Goal: Information Seeking & Learning: Compare options

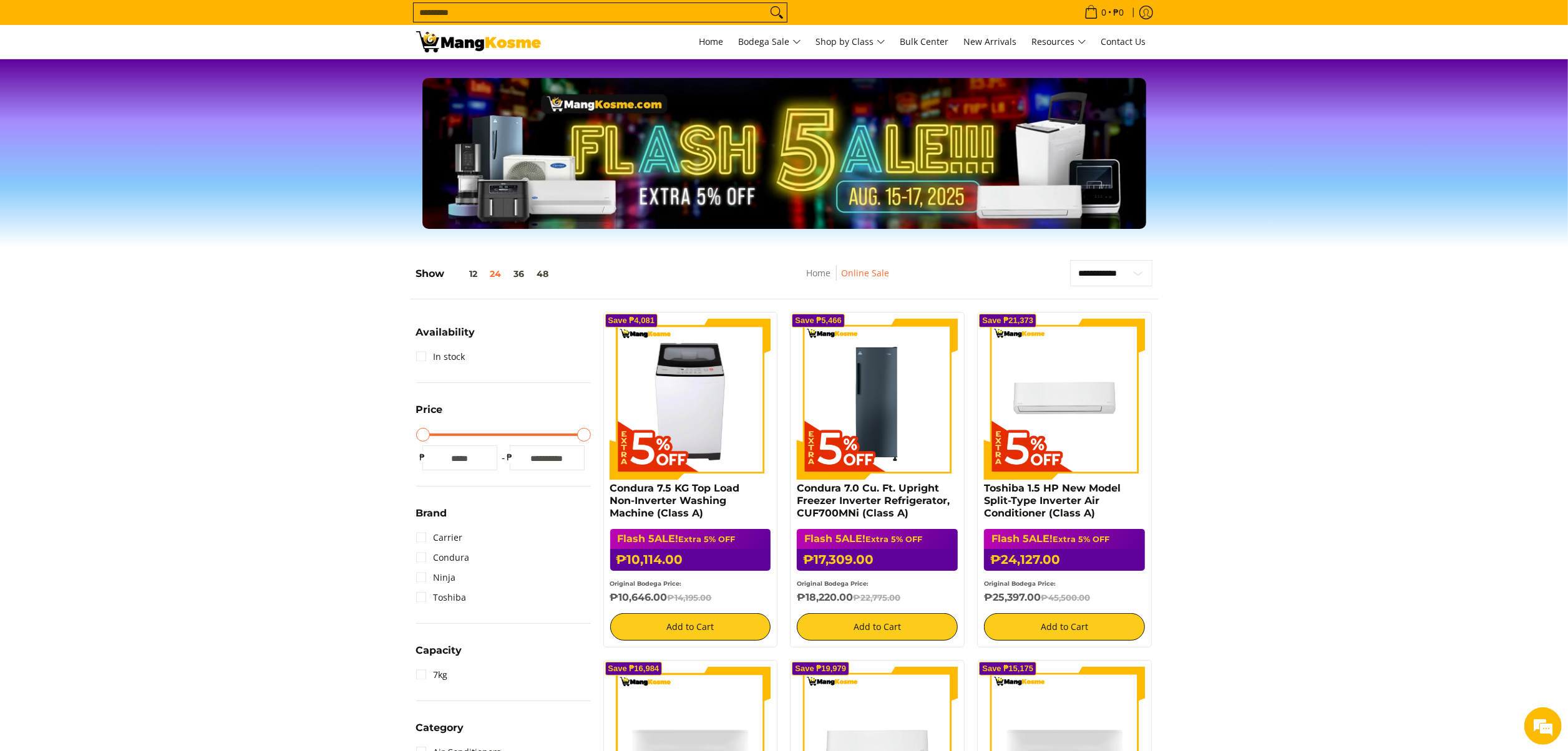
drag, startPoint x: 1438, startPoint y: 518, endPoint x: 1333, endPoint y: 450, distance: 125.1
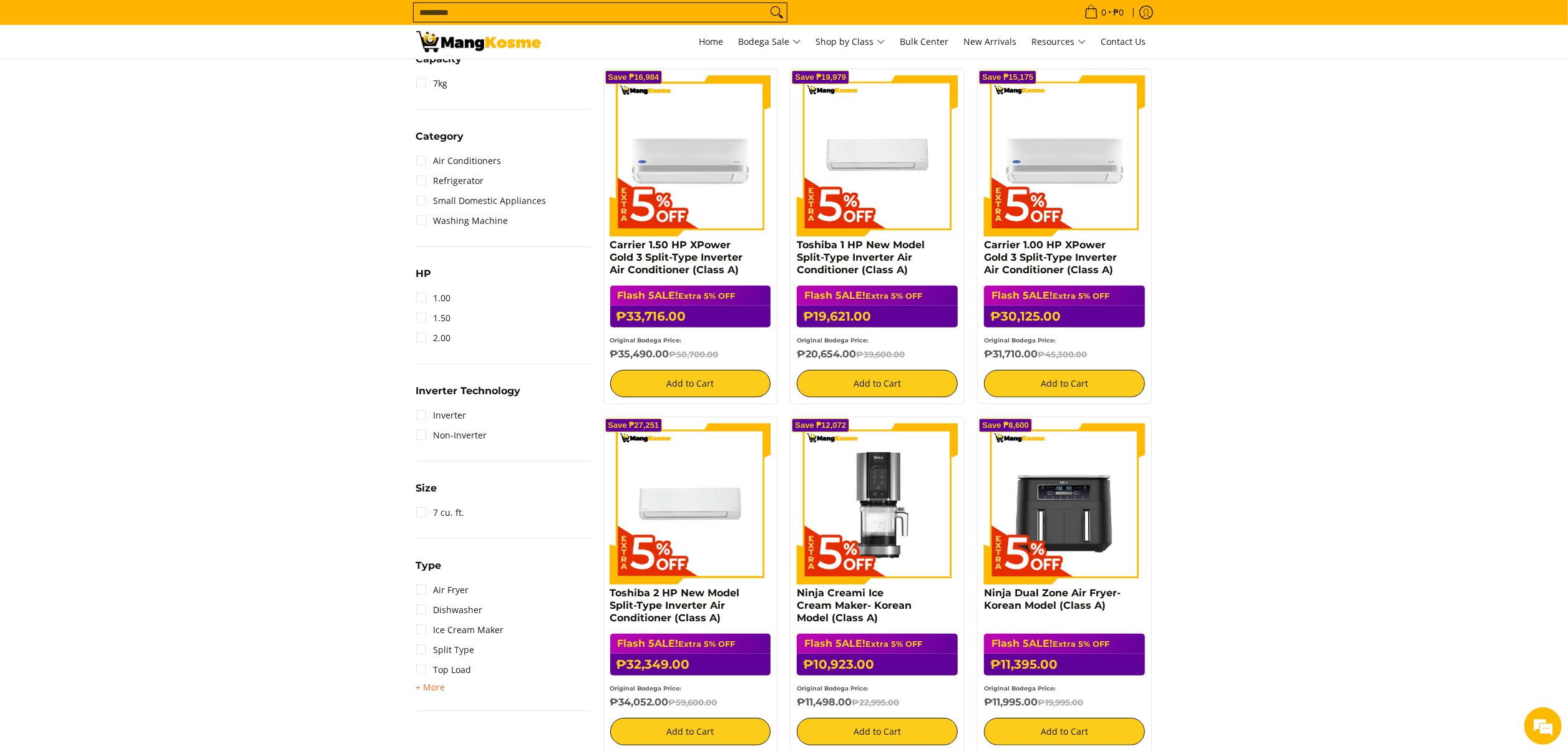
scroll to position [588, 0]
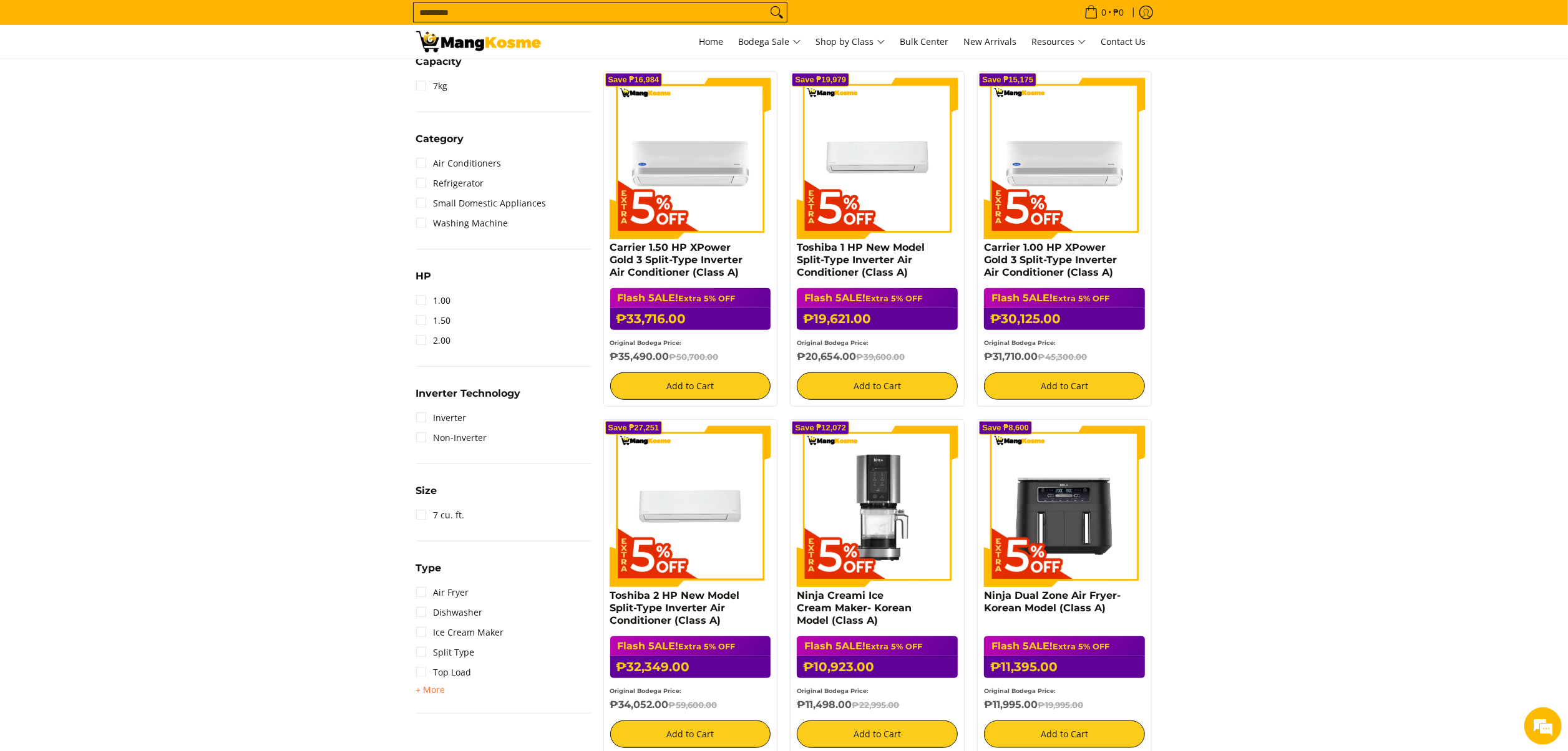
click at [193, 264] on section "**********" at bounding box center [784, 381] width 1568 height 1444
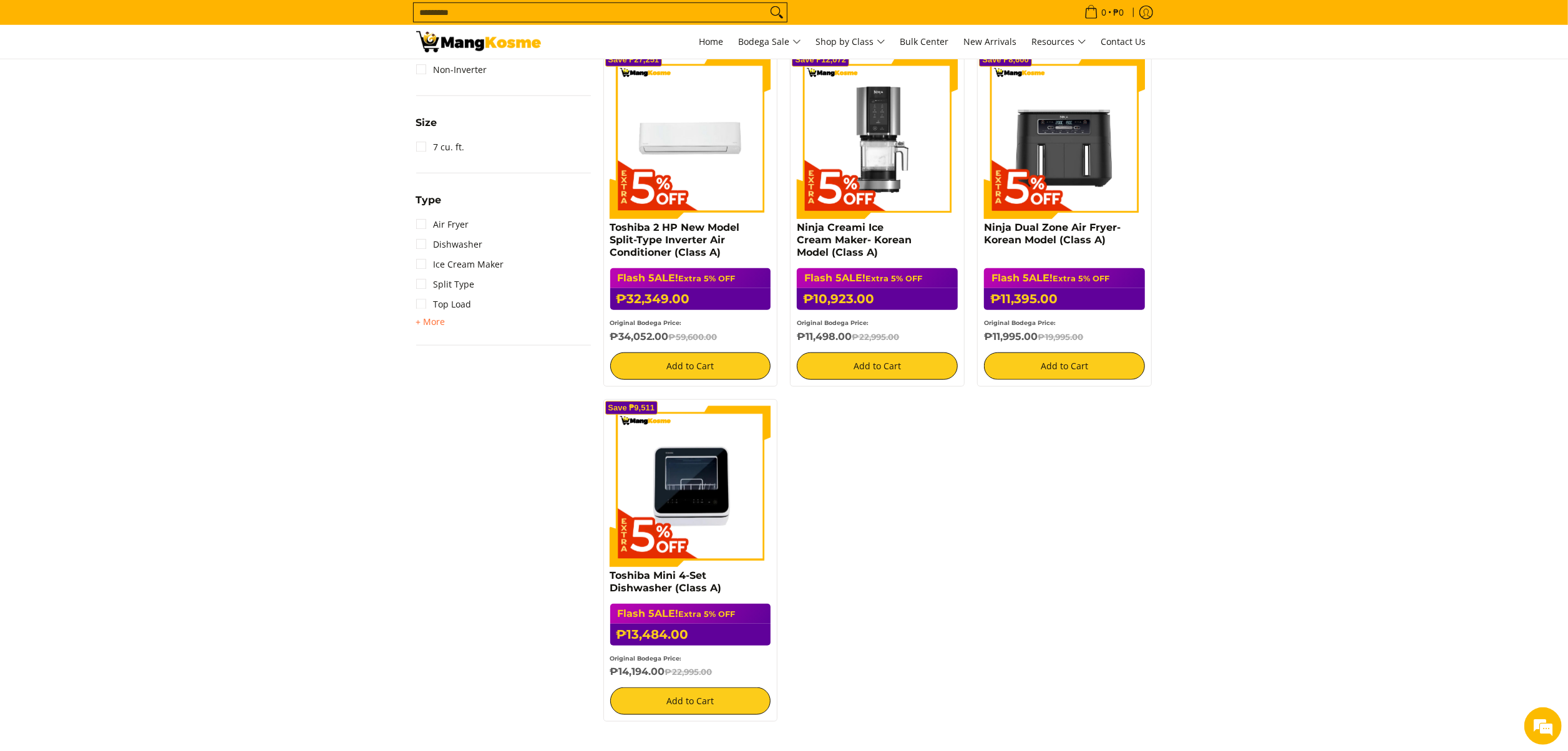
scroll to position [952, 0]
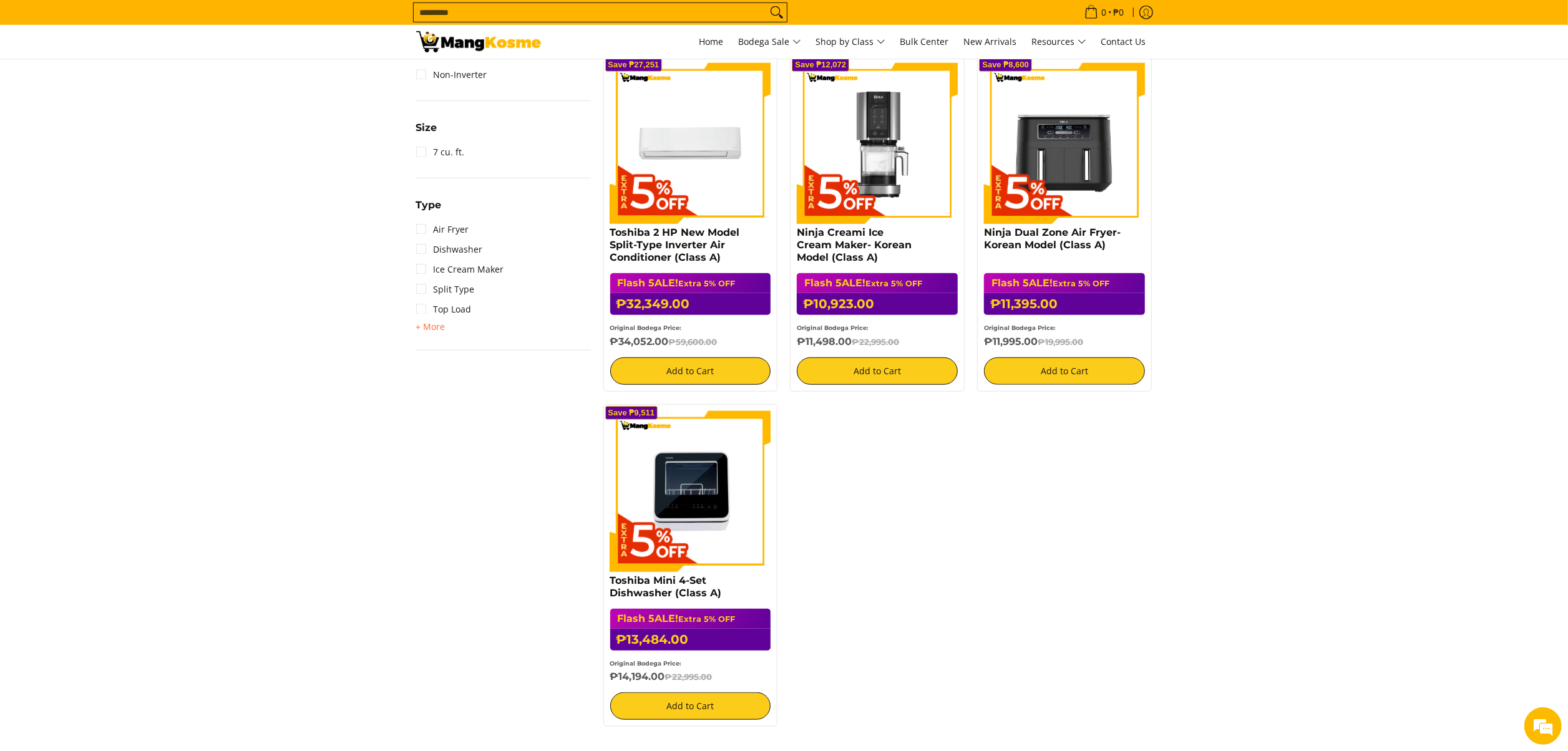
drag, startPoint x: 101, startPoint y: 206, endPoint x: 144, endPoint y: 5, distance: 205.5
click at [101, 206] on section "**********" at bounding box center [784, 18] width 1568 height 1444
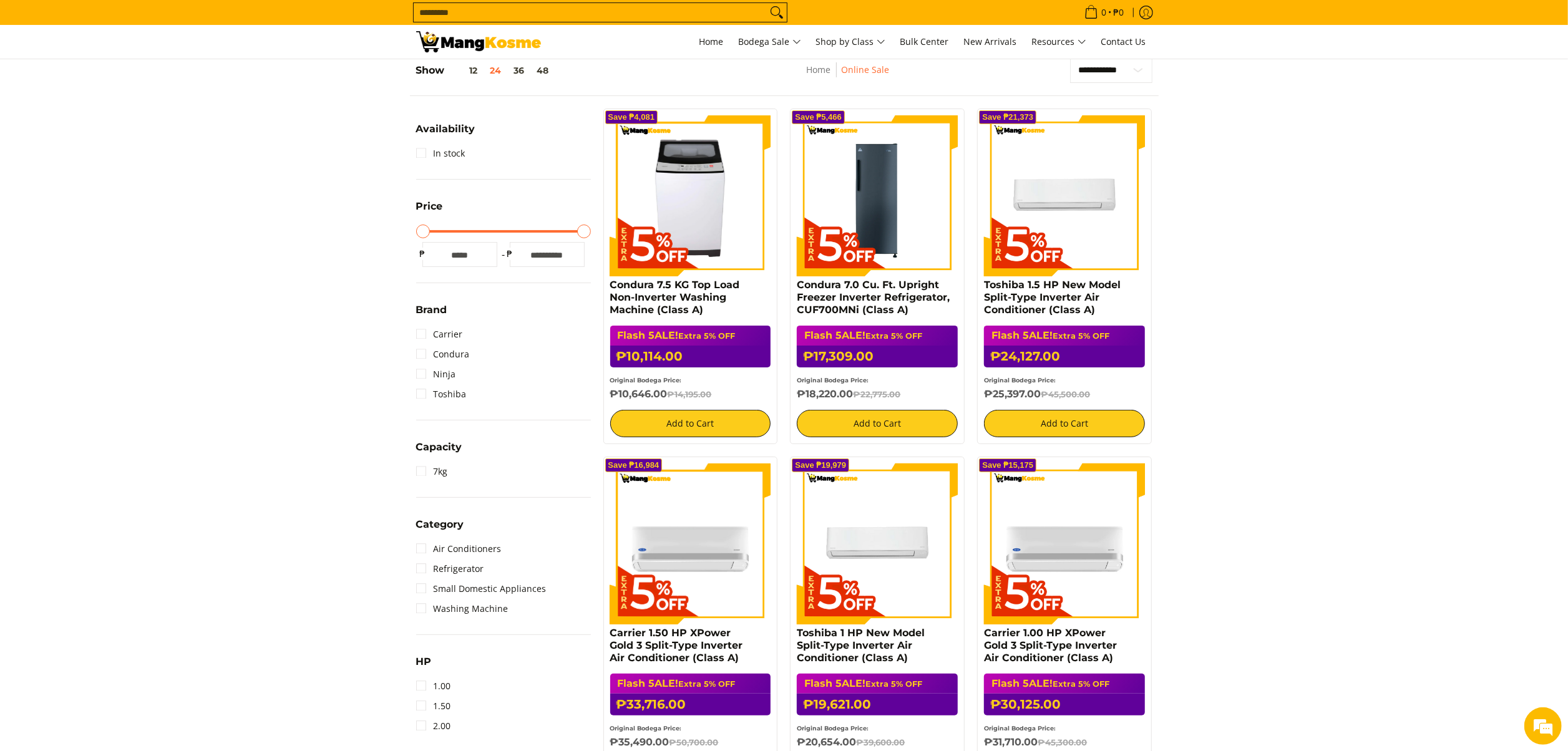
scroll to position [188, 0]
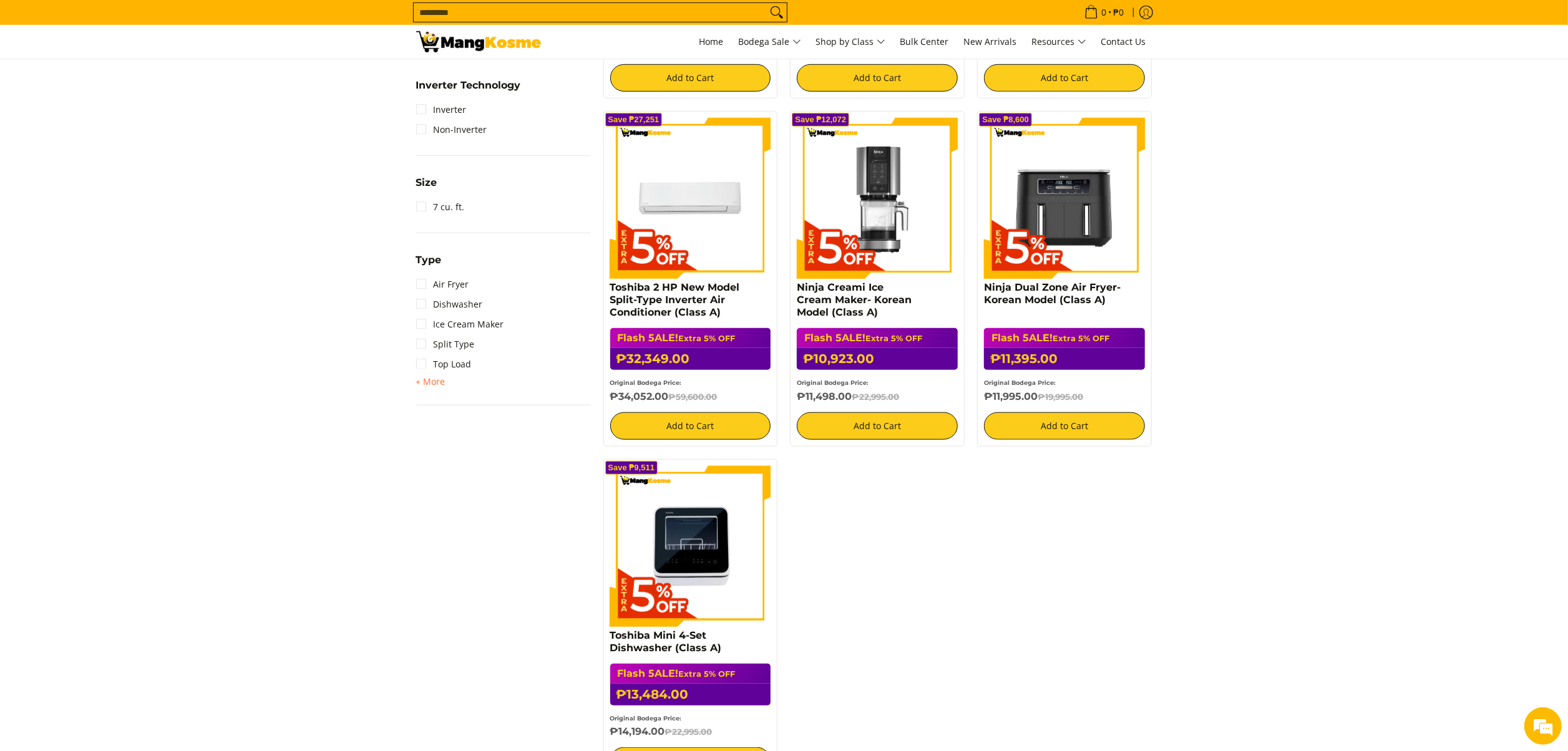
scroll to position [937, 0]
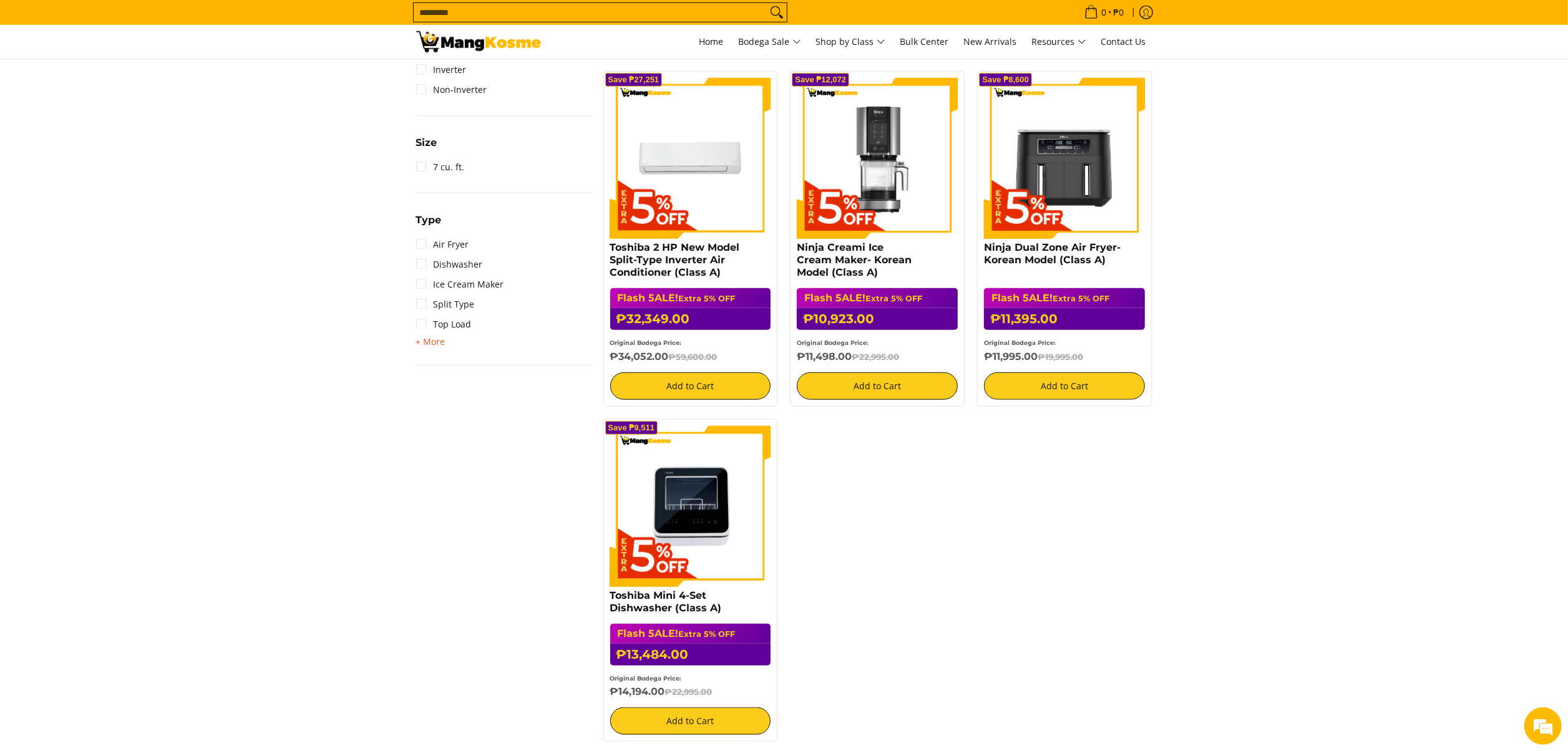
click at [431, 340] on span "+ More" at bounding box center [431, 342] width 29 height 10
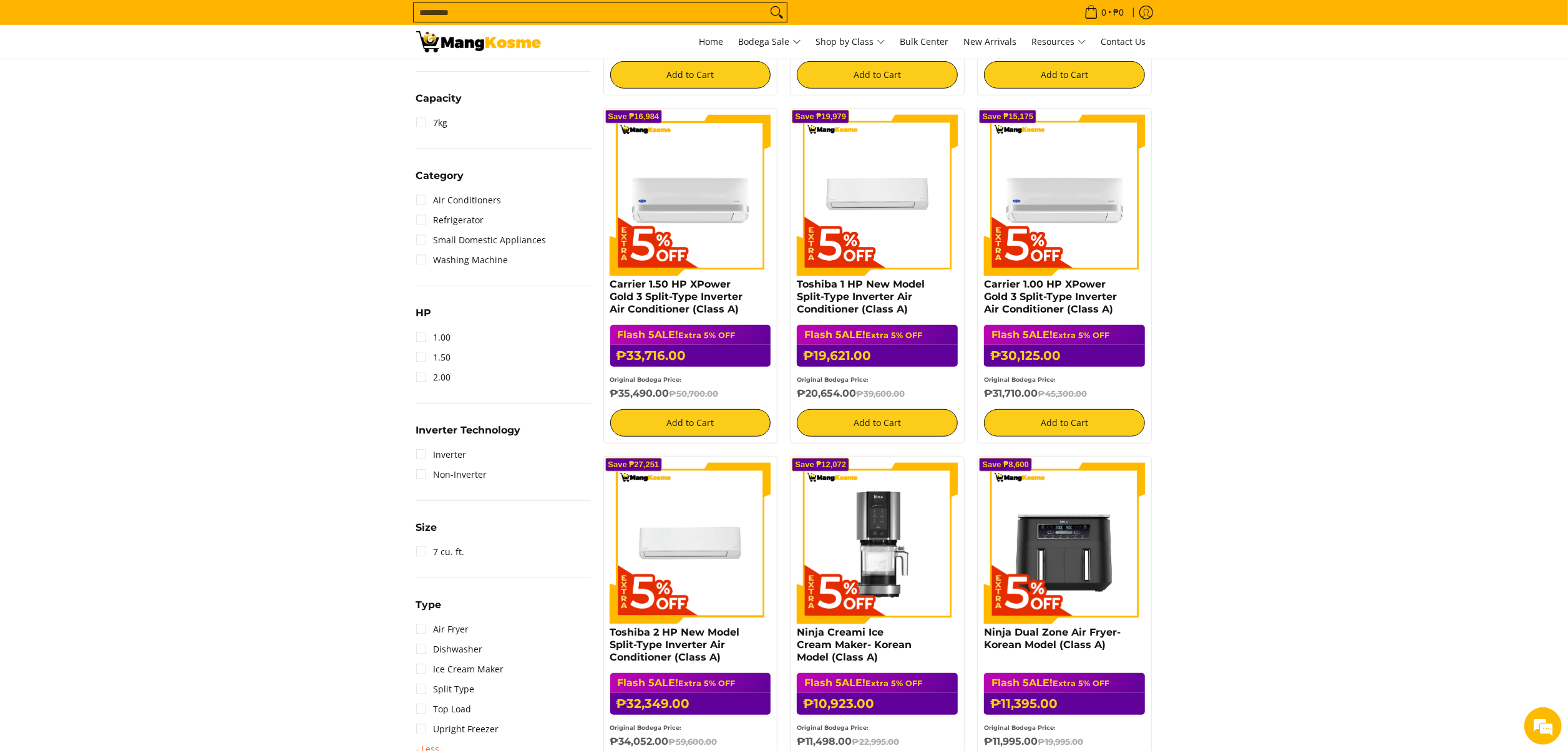
scroll to position [537, 0]
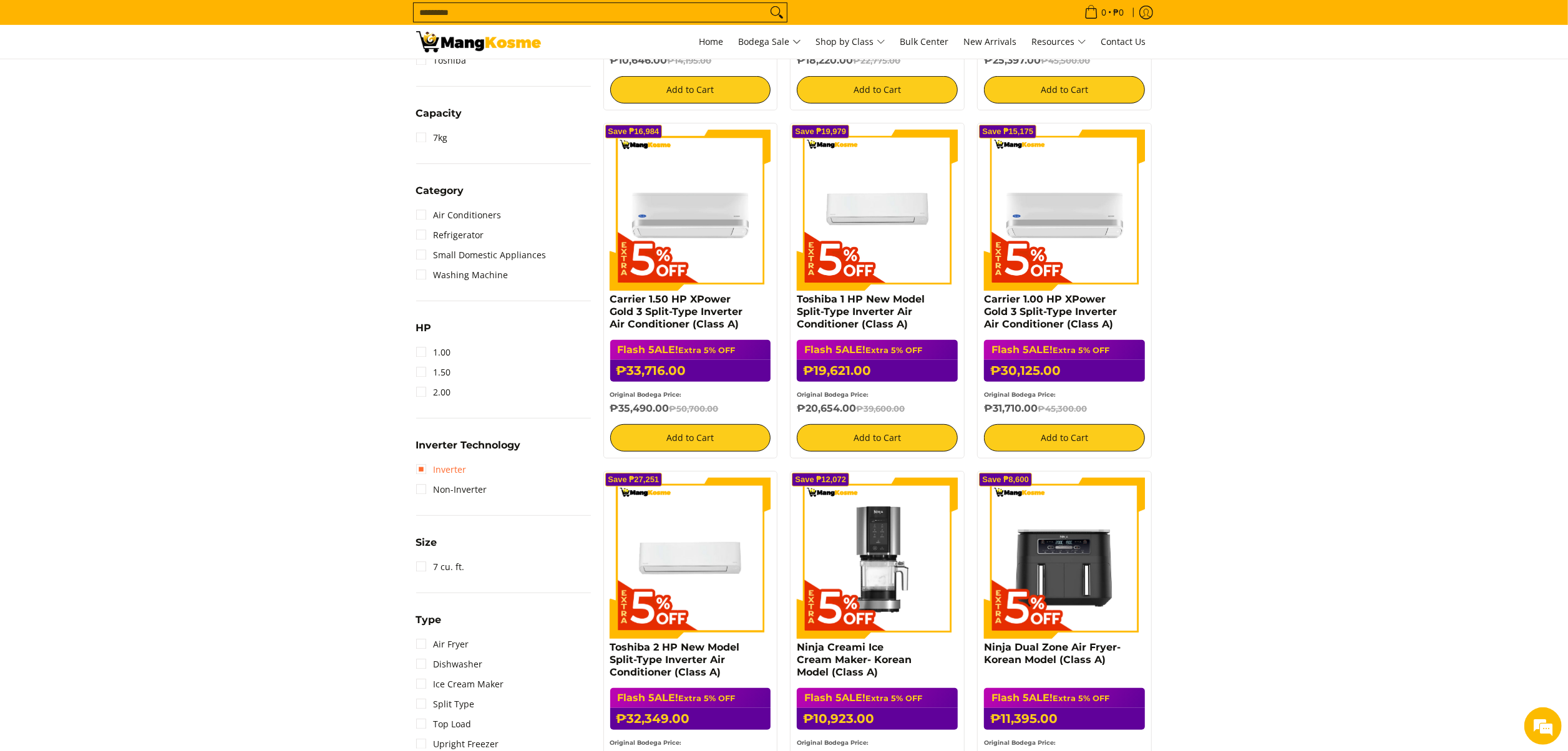
click at [455, 470] on link "Inverter" at bounding box center [442, 469] width 51 height 20
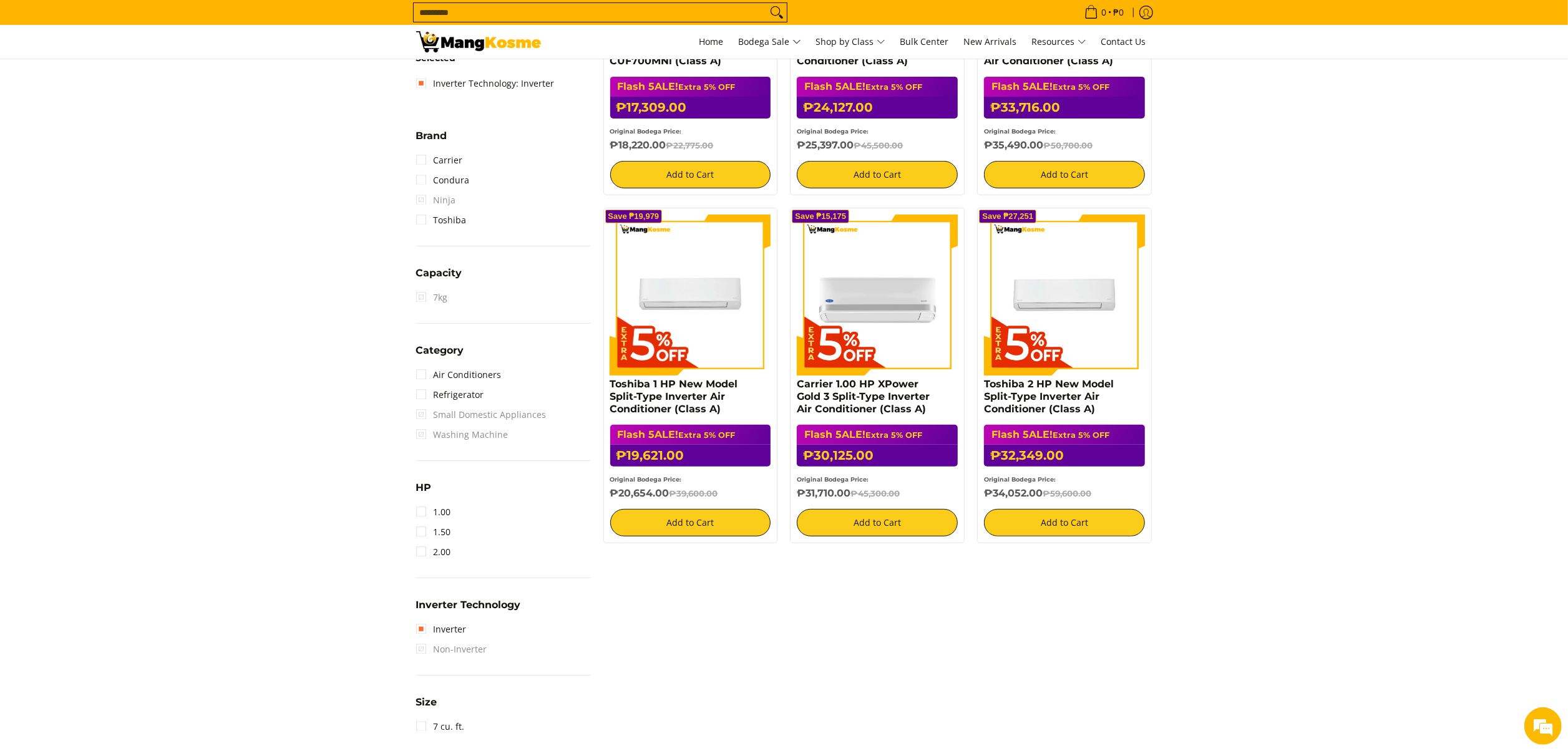
scroll to position [200, 0]
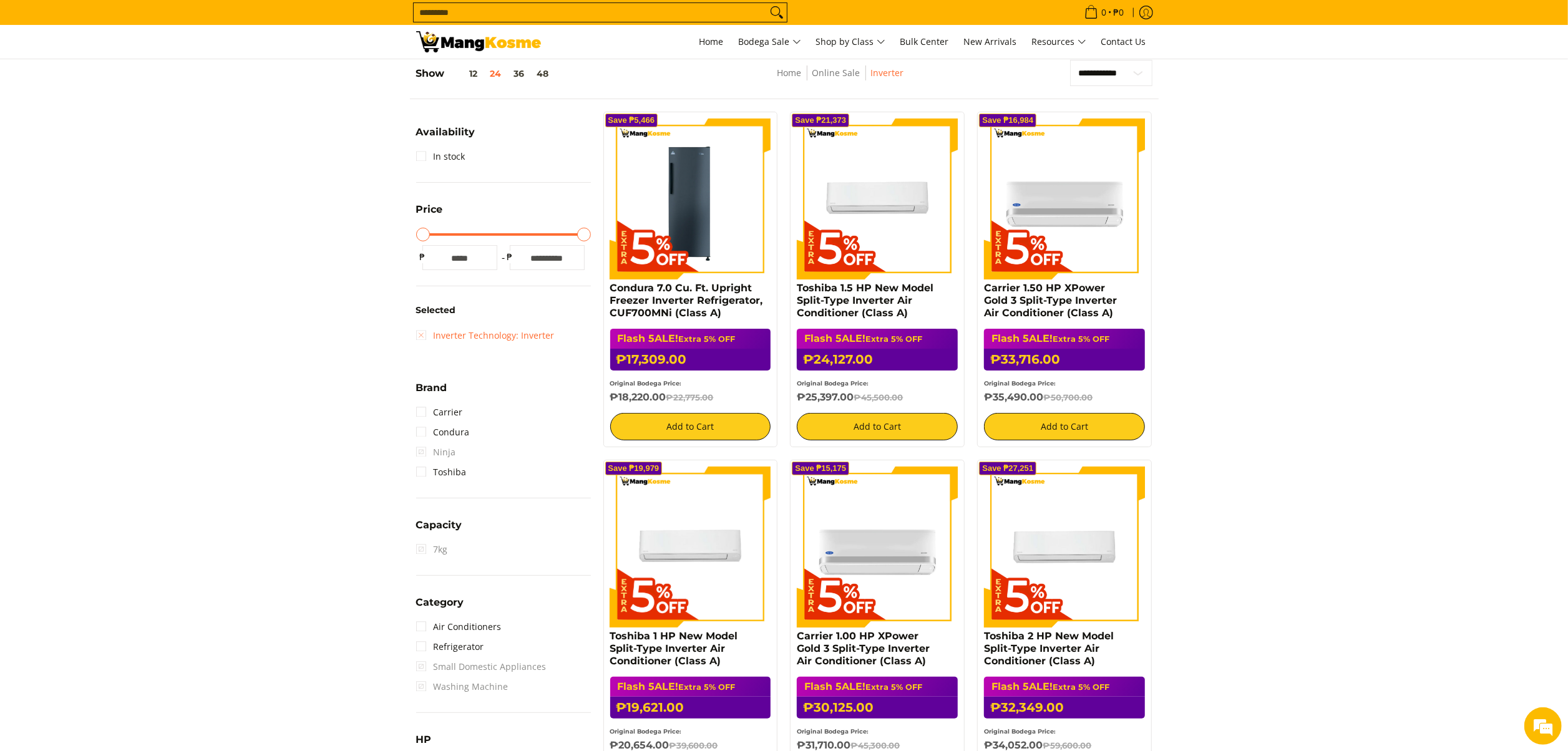
click at [500, 337] on link "Inverter Technology: Inverter" at bounding box center [486, 335] width 138 height 20
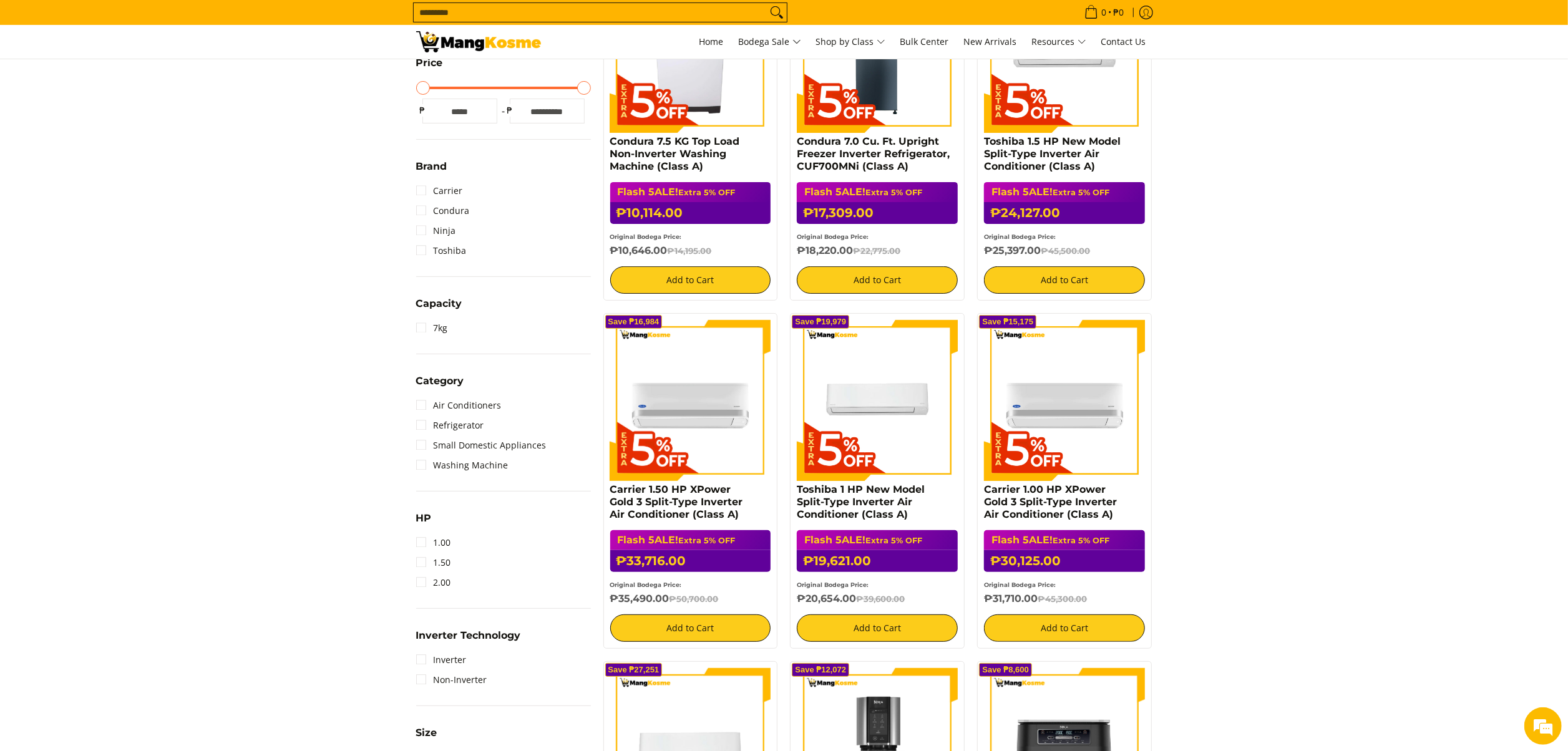
scroll to position [350, 0]
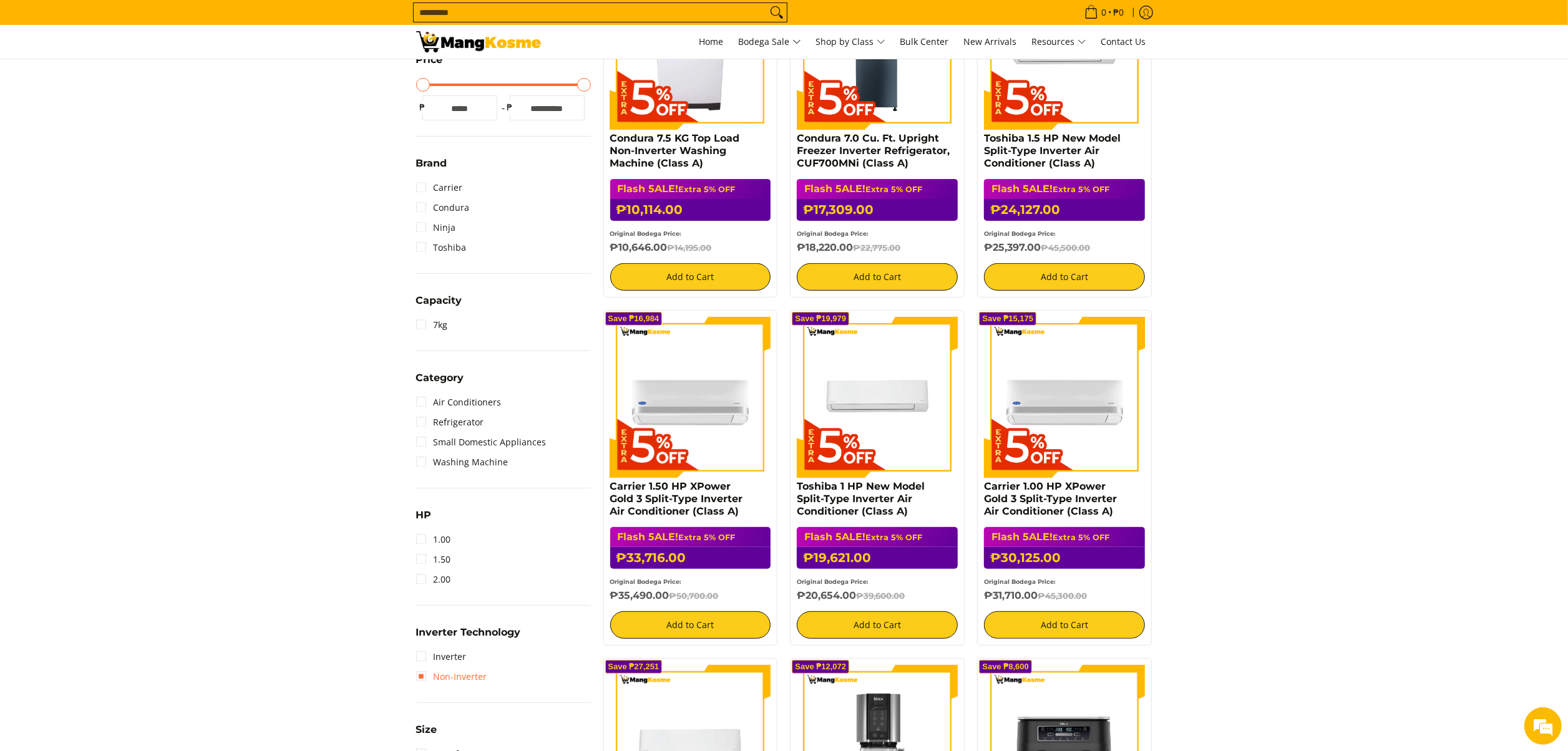
click at [473, 672] on link "Non-Inverter" at bounding box center [452, 676] width 71 height 20
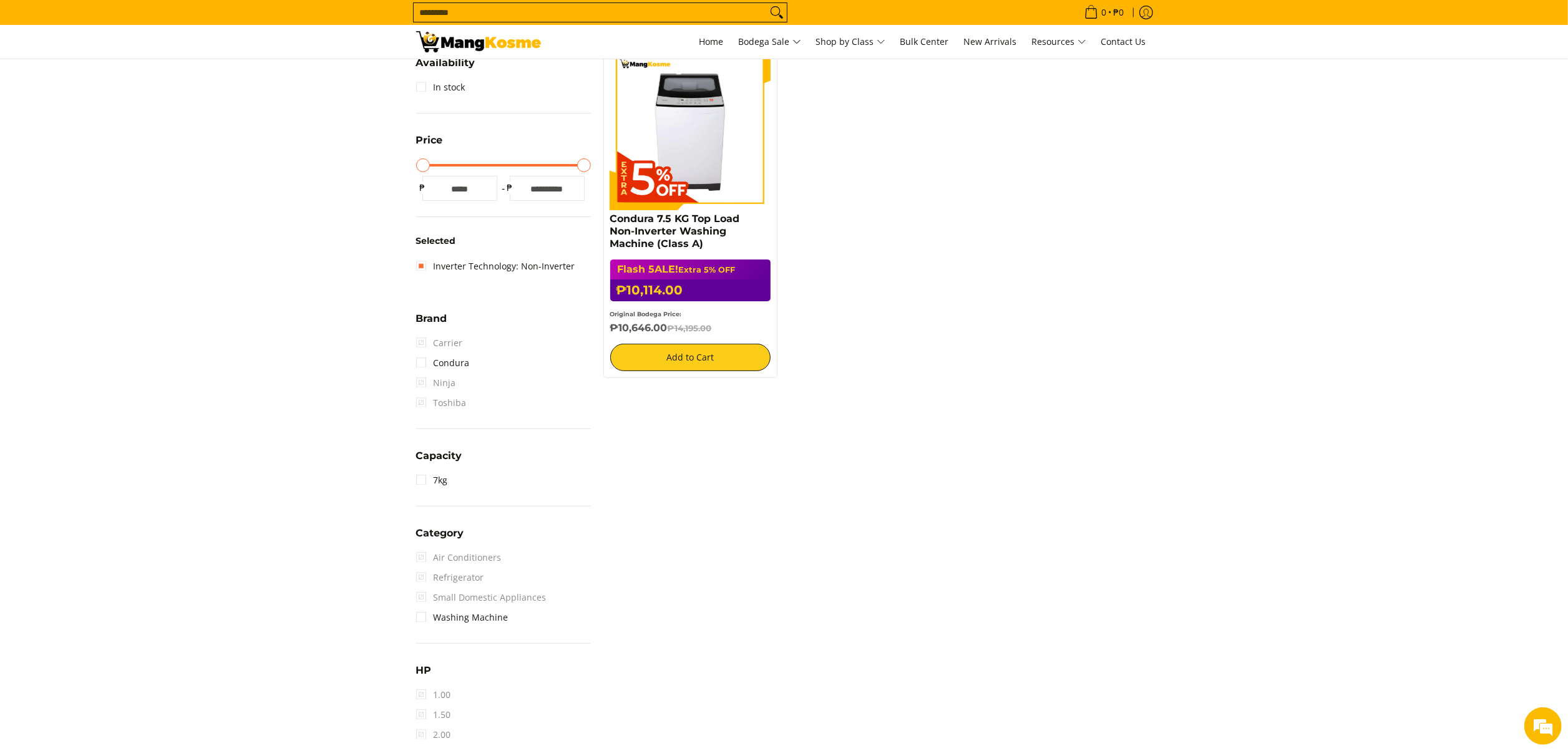
scroll to position [200, 0]
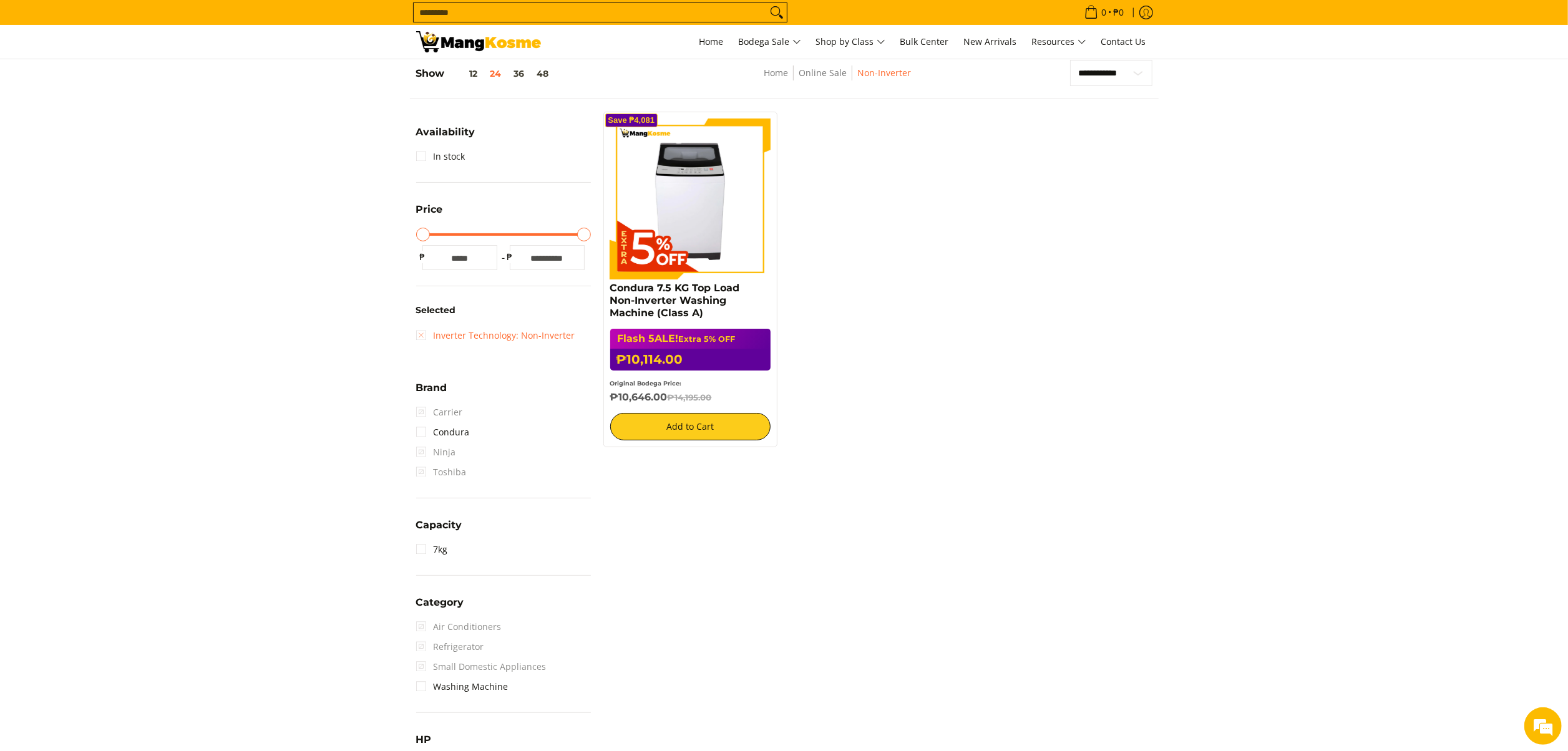
click at [500, 328] on link "Inverter Technology: Non-Inverter" at bounding box center [496, 335] width 159 height 20
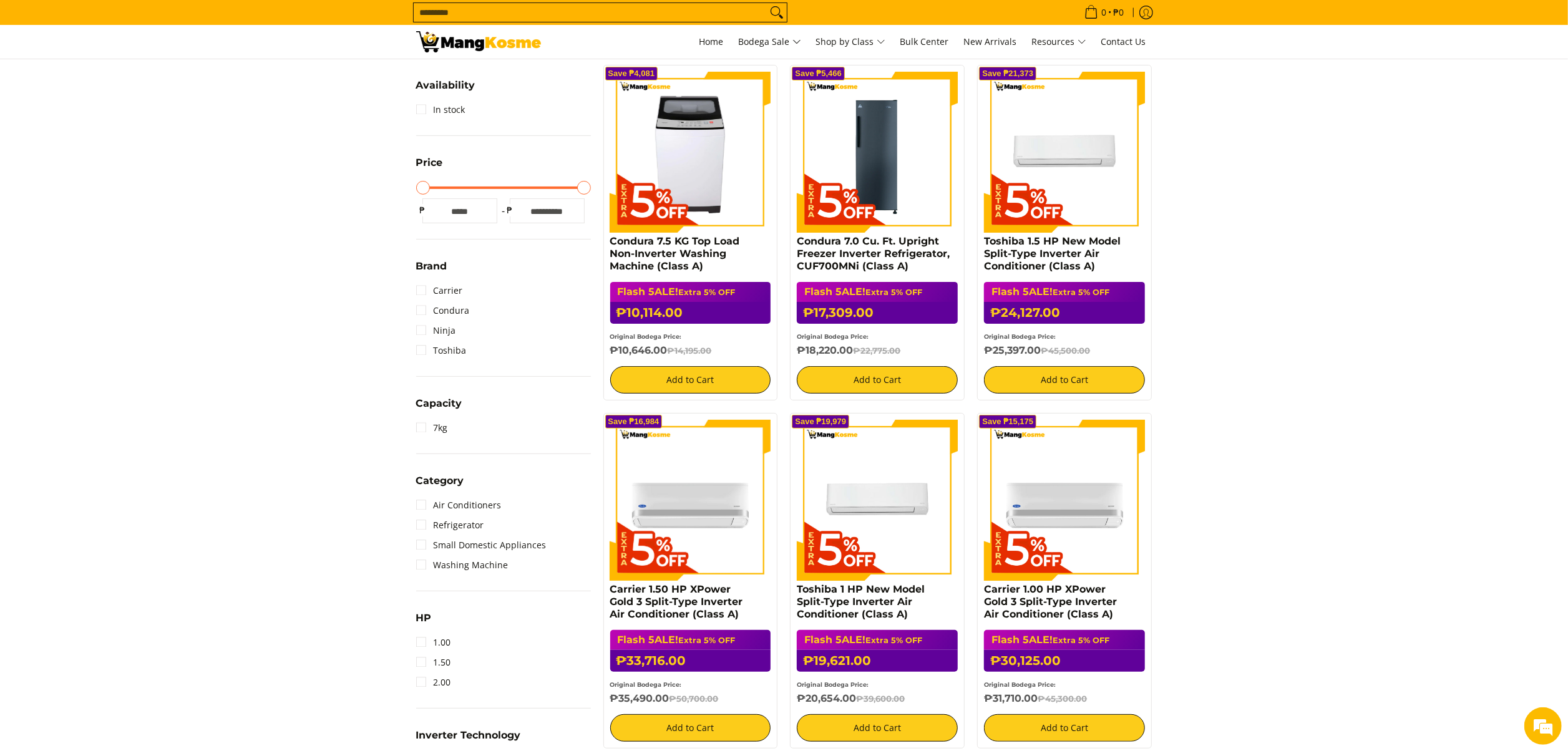
scroll to position [250, 0]
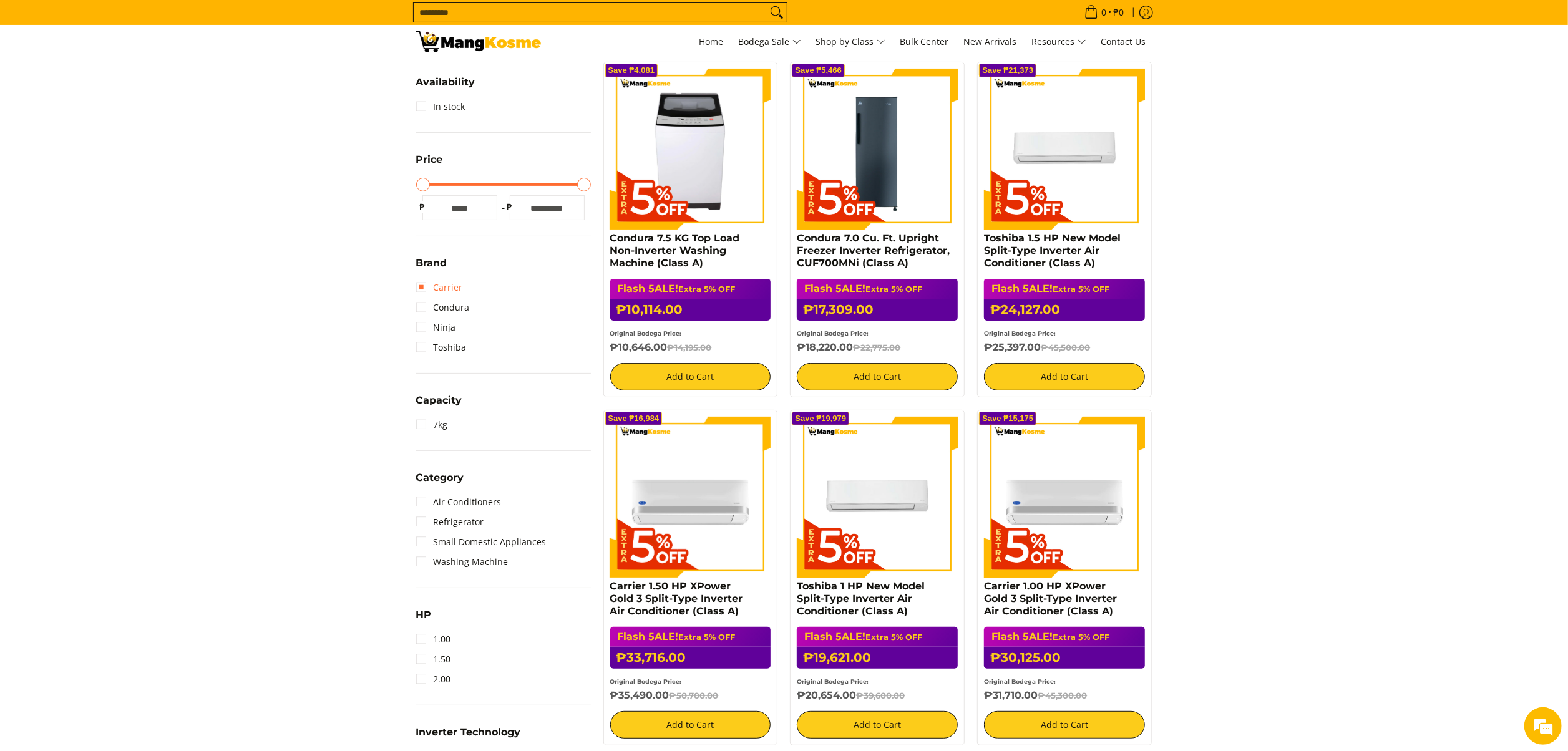
click at [455, 285] on link "Carrier" at bounding box center [439, 287] width 47 height 20
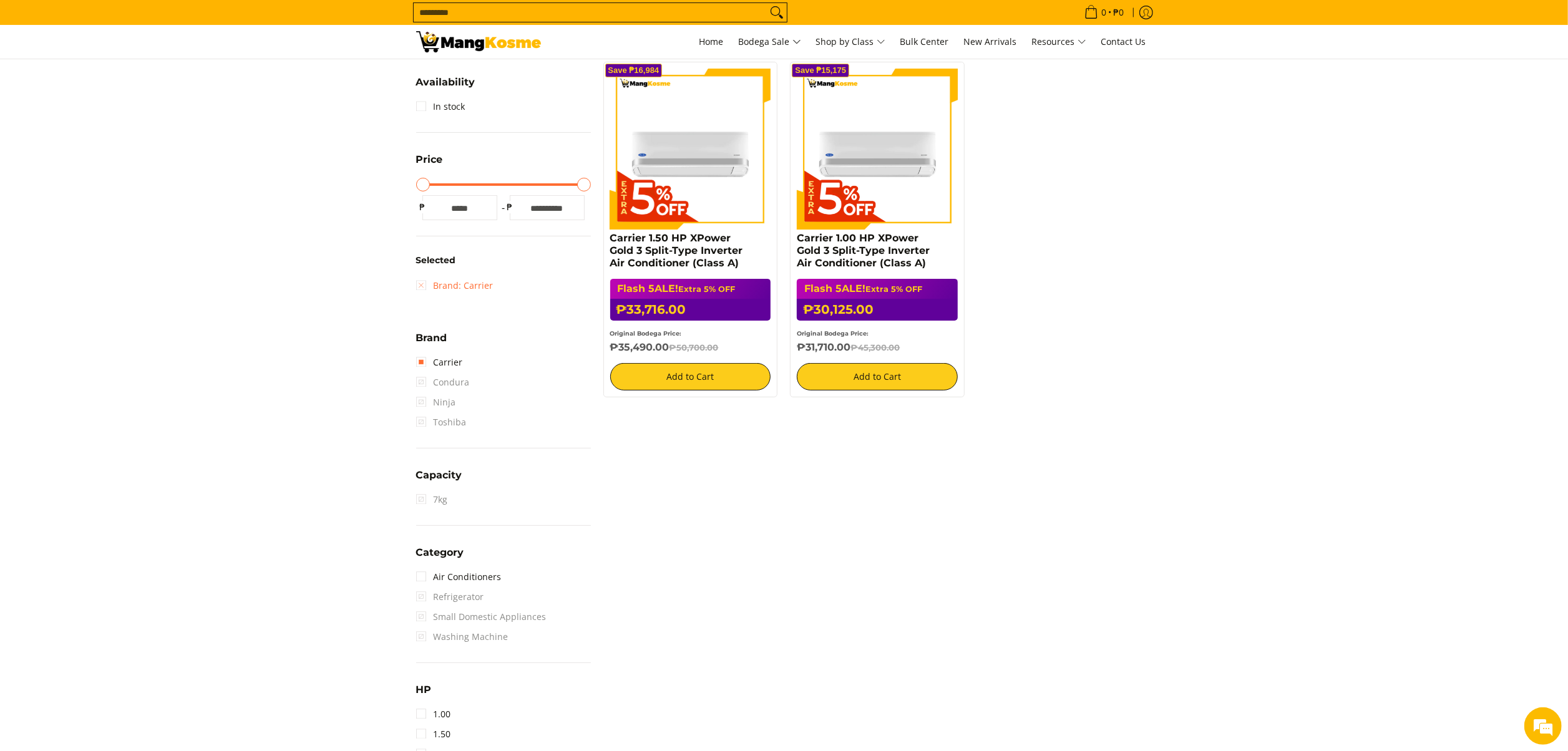
scroll to position [200, 0]
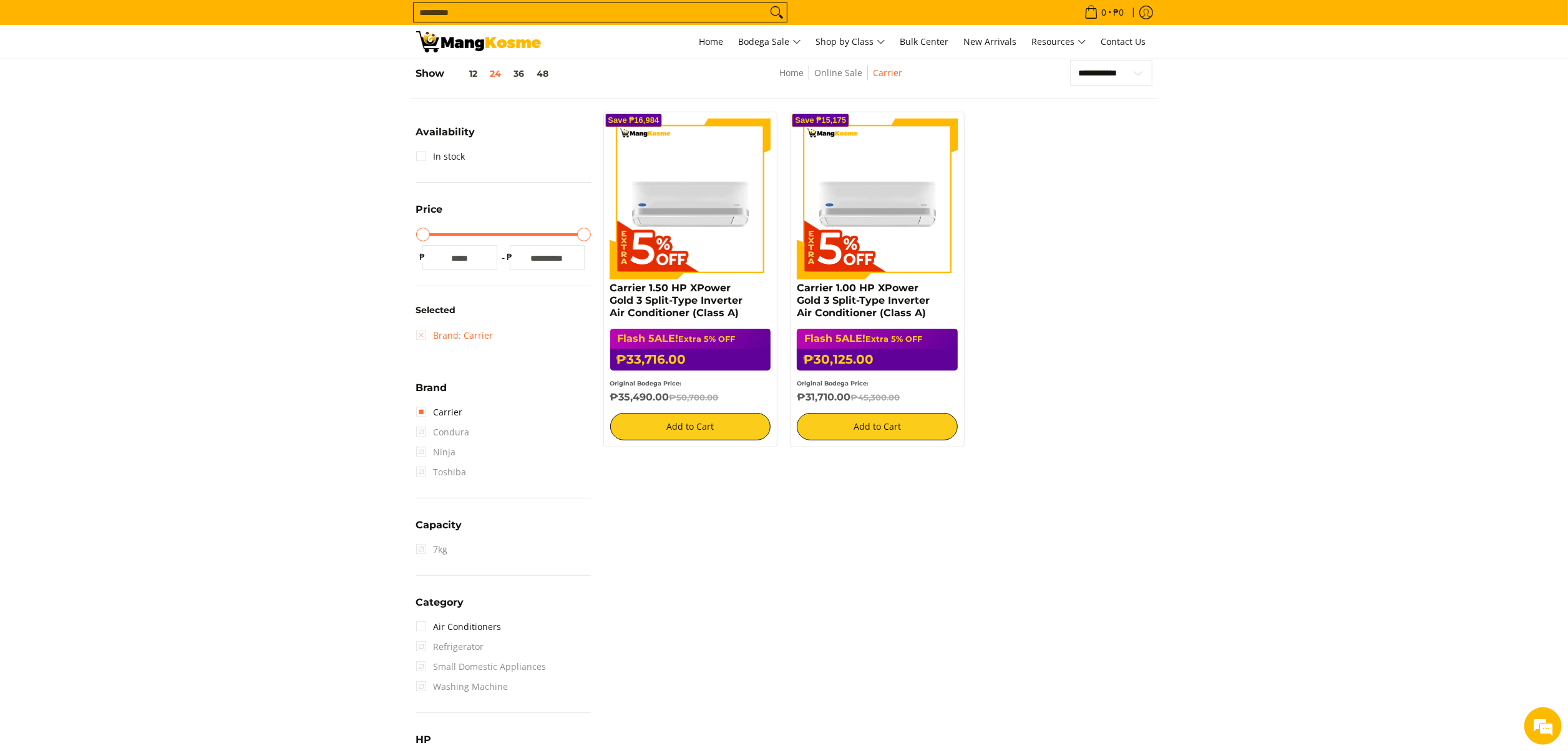
click at [450, 335] on link "Brand: Carrier" at bounding box center [455, 335] width 77 height 20
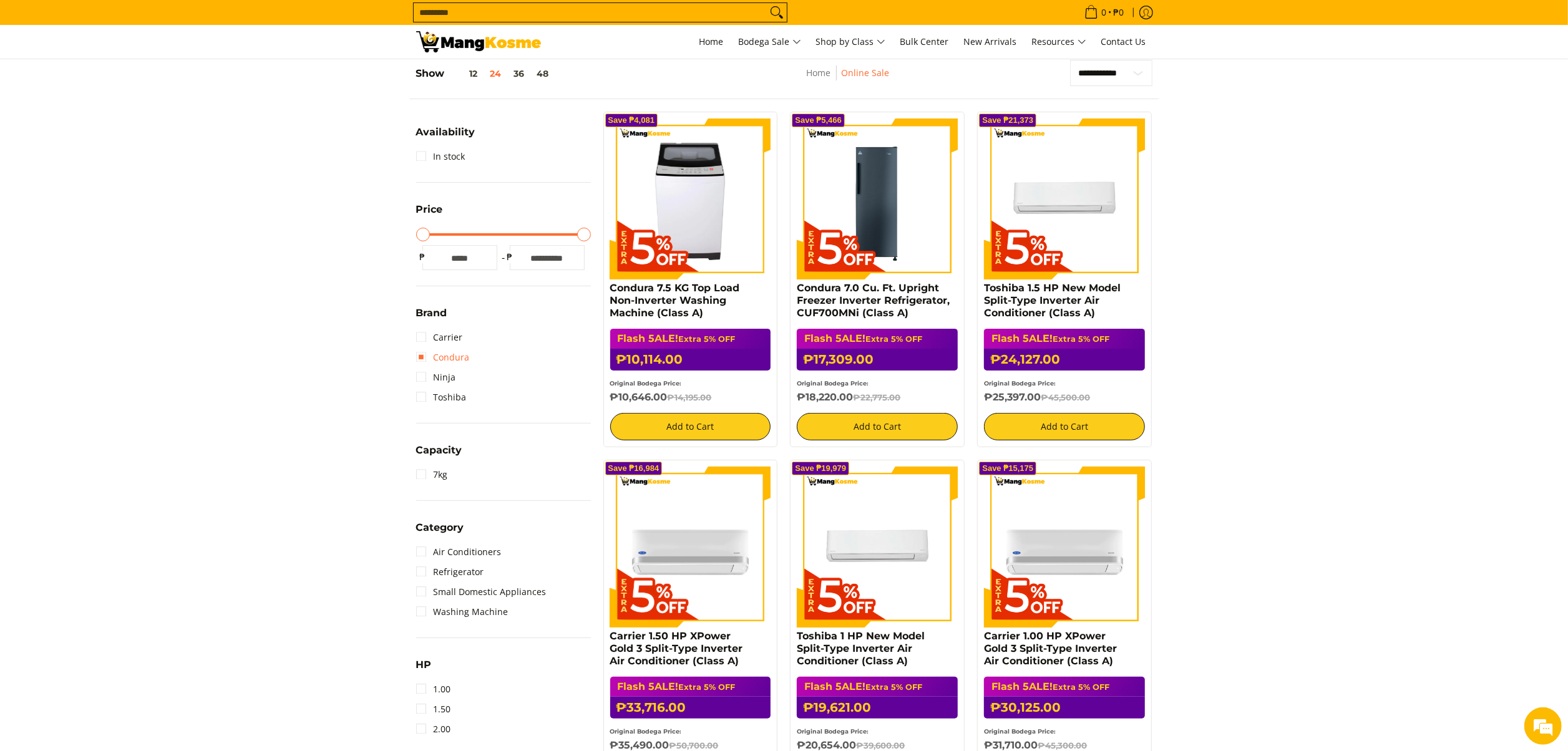
click at [460, 353] on link "Condura" at bounding box center [443, 357] width 54 height 20
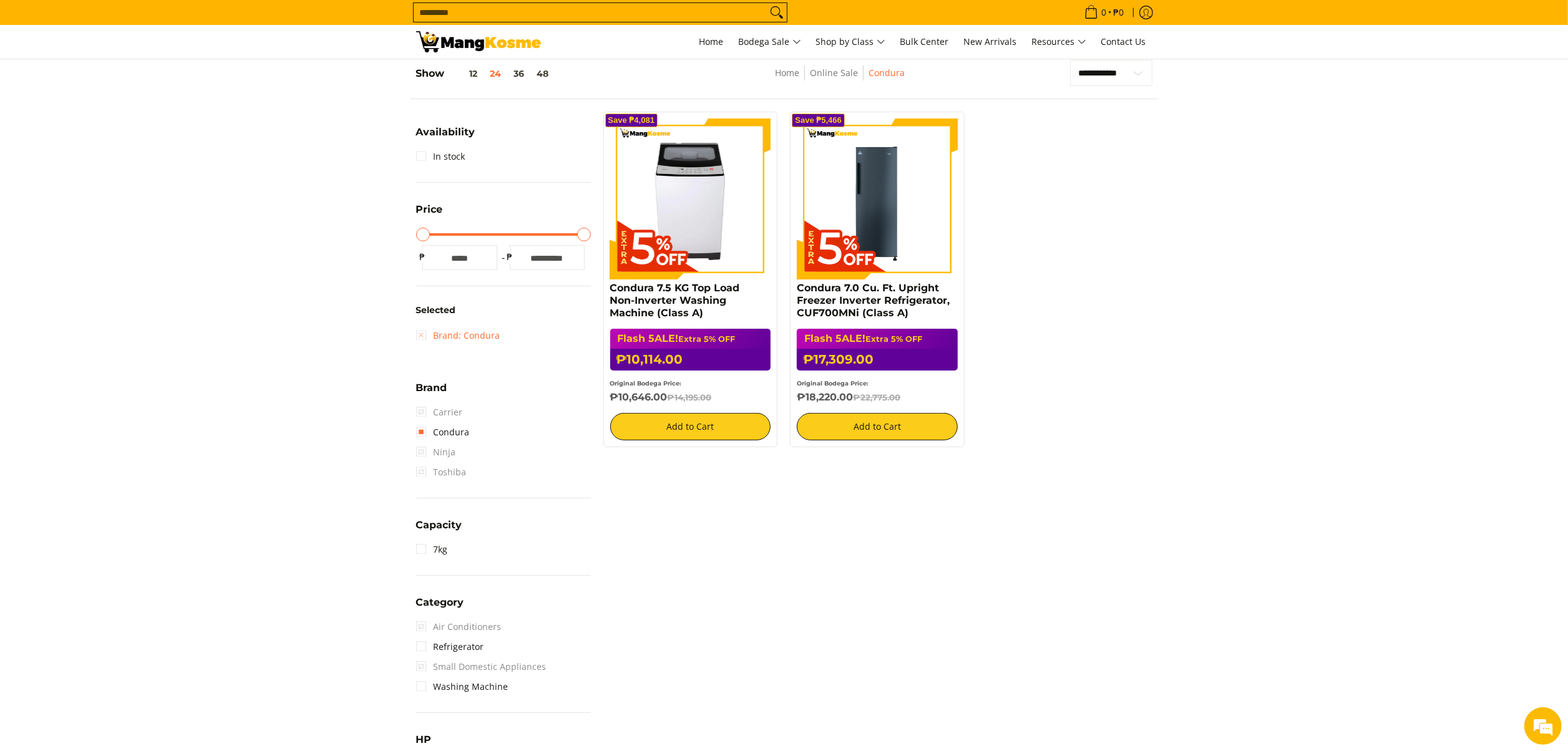
click at [472, 336] on link "Brand: Condura" at bounding box center [458, 335] width 84 height 20
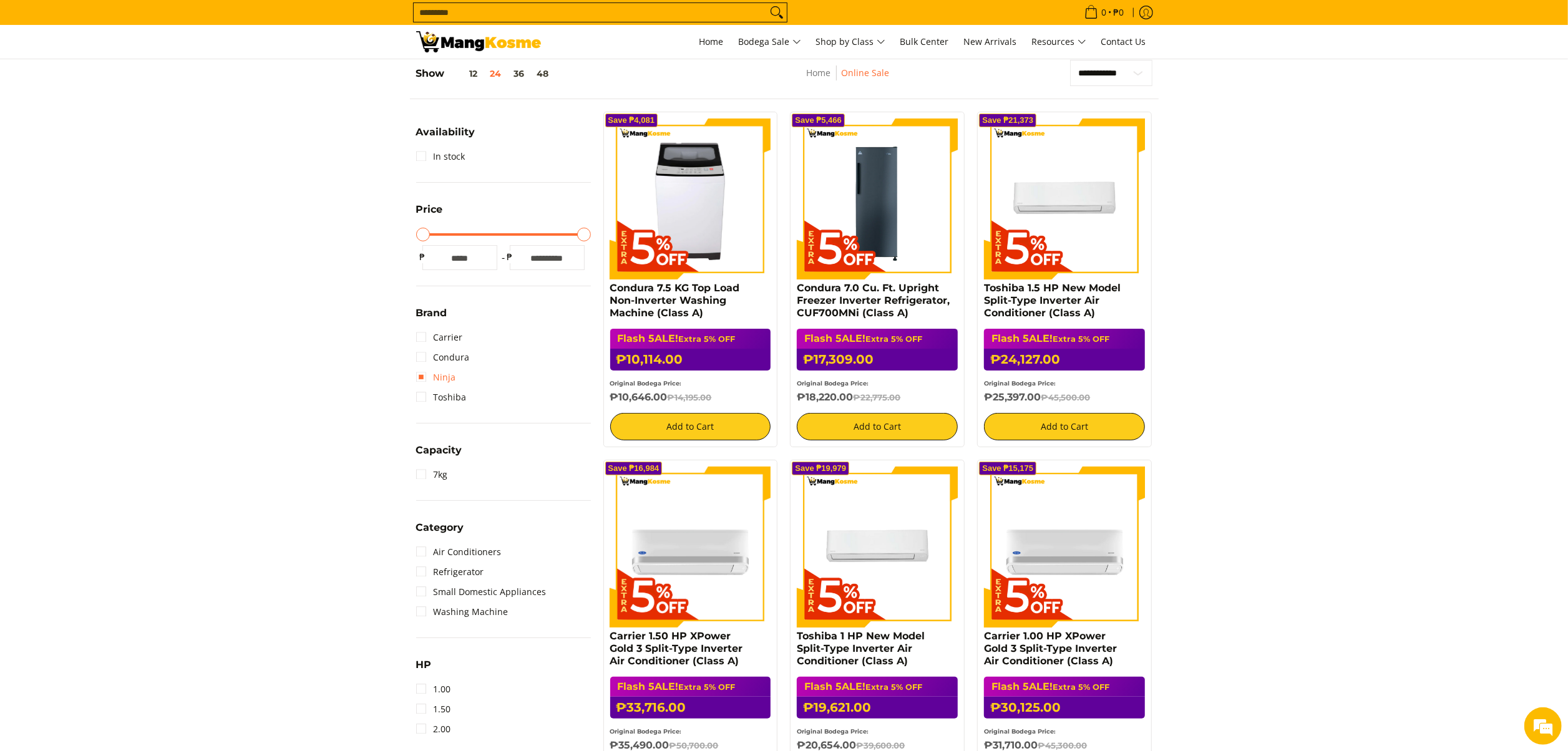
click at [450, 378] on link "Ninja" at bounding box center [436, 377] width 40 height 20
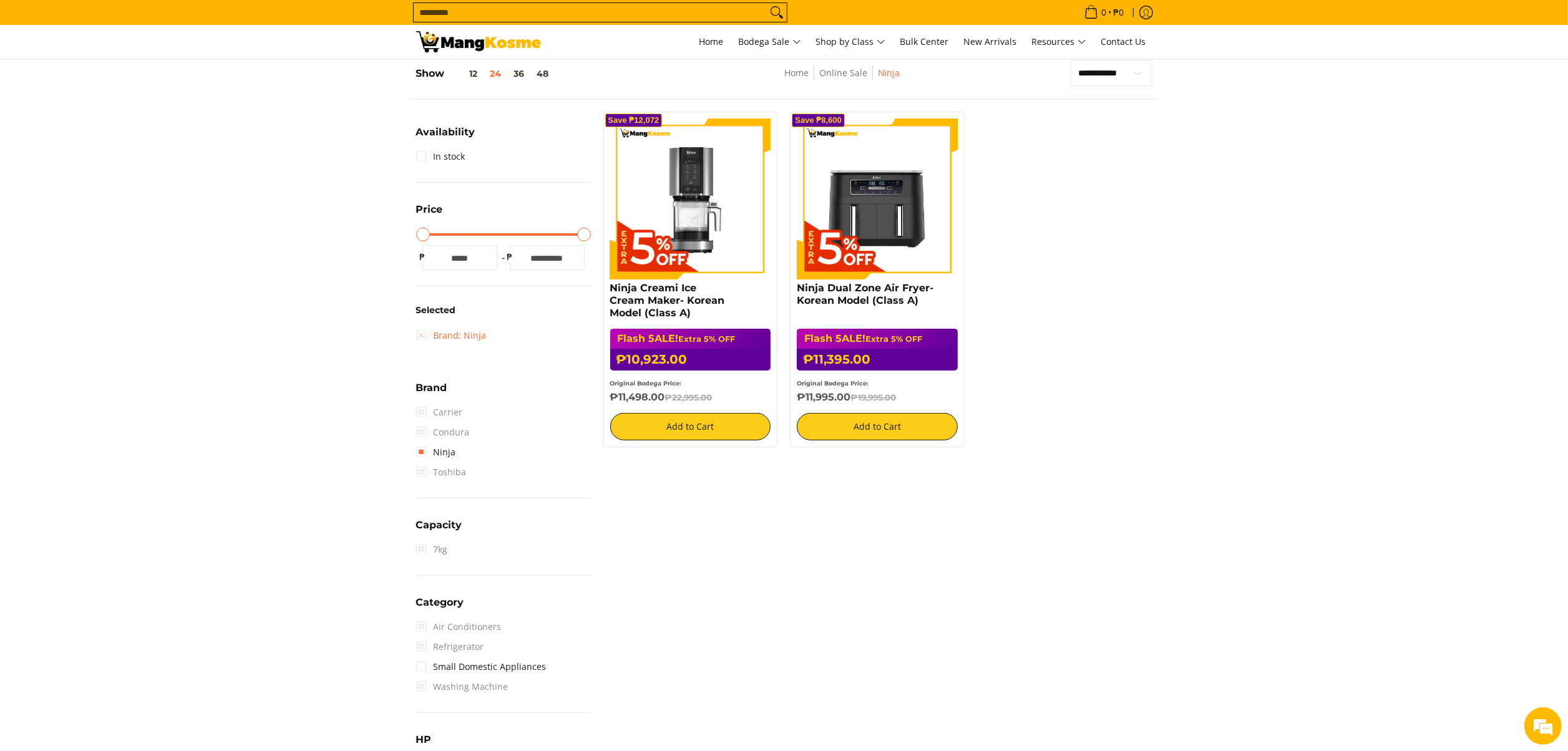
click at [460, 331] on link "Brand: Ninja" at bounding box center [452, 335] width 71 height 20
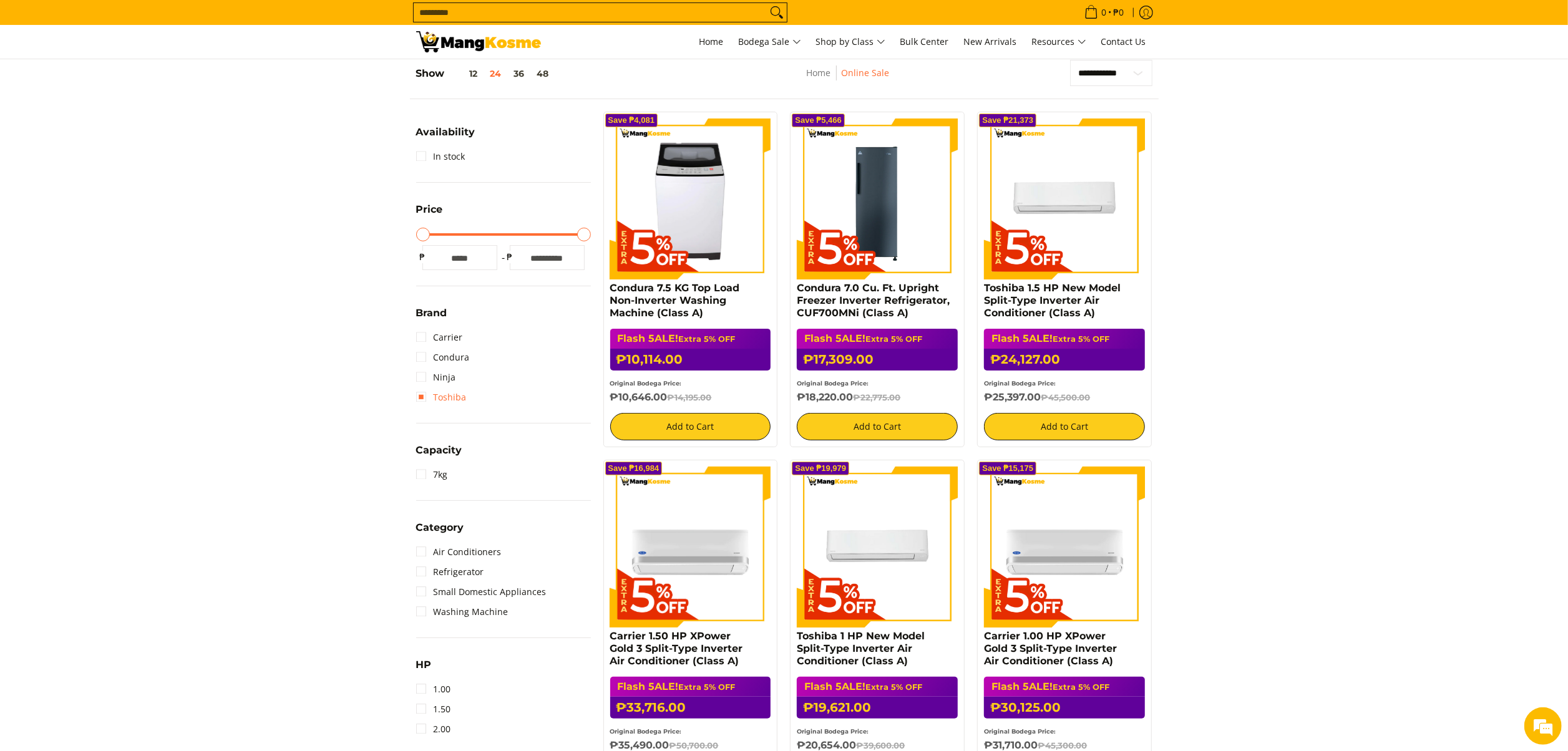
click at [457, 394] on link "Toshiba" at bounding box center [442, 397] width 51 height 20
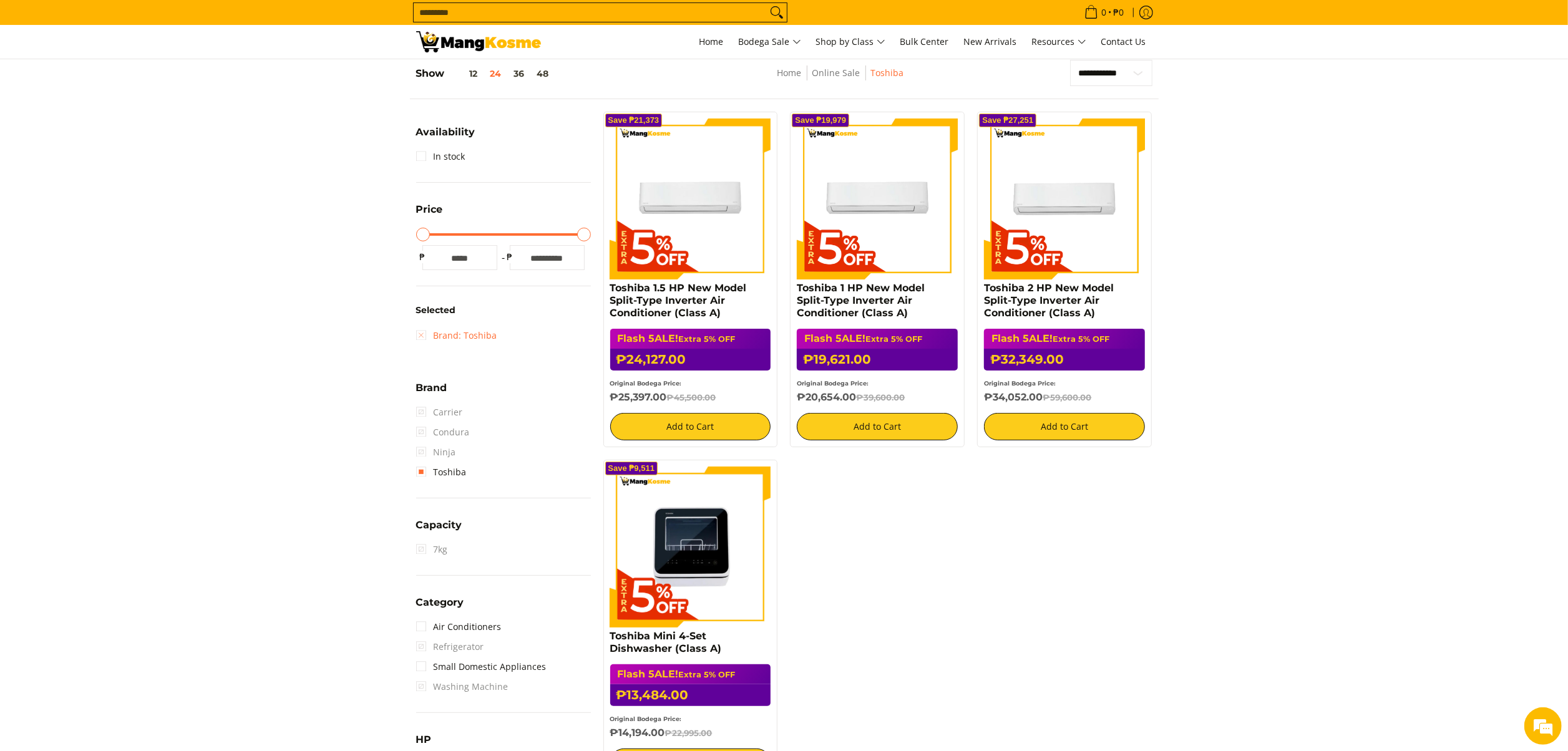
click at [470, 330] on link "Brand: Toshiba" at bounding box center [457, 335] width 81 height 20
